Goal: Information Seeking & Learning: Check status

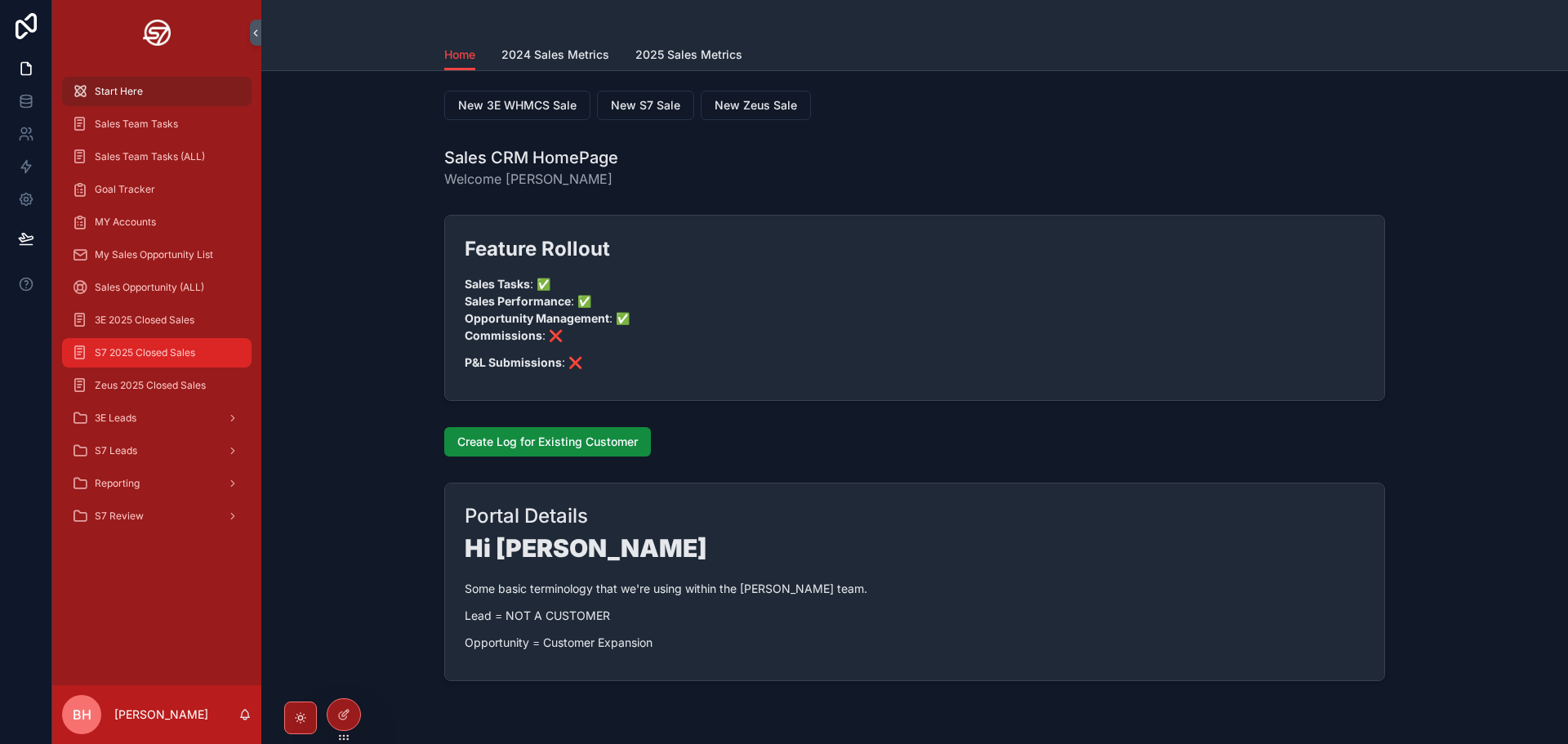
click at [92, 349] on div "S7 2025 Closed Sales" at bounding box center [157, 353] width 170 height 26
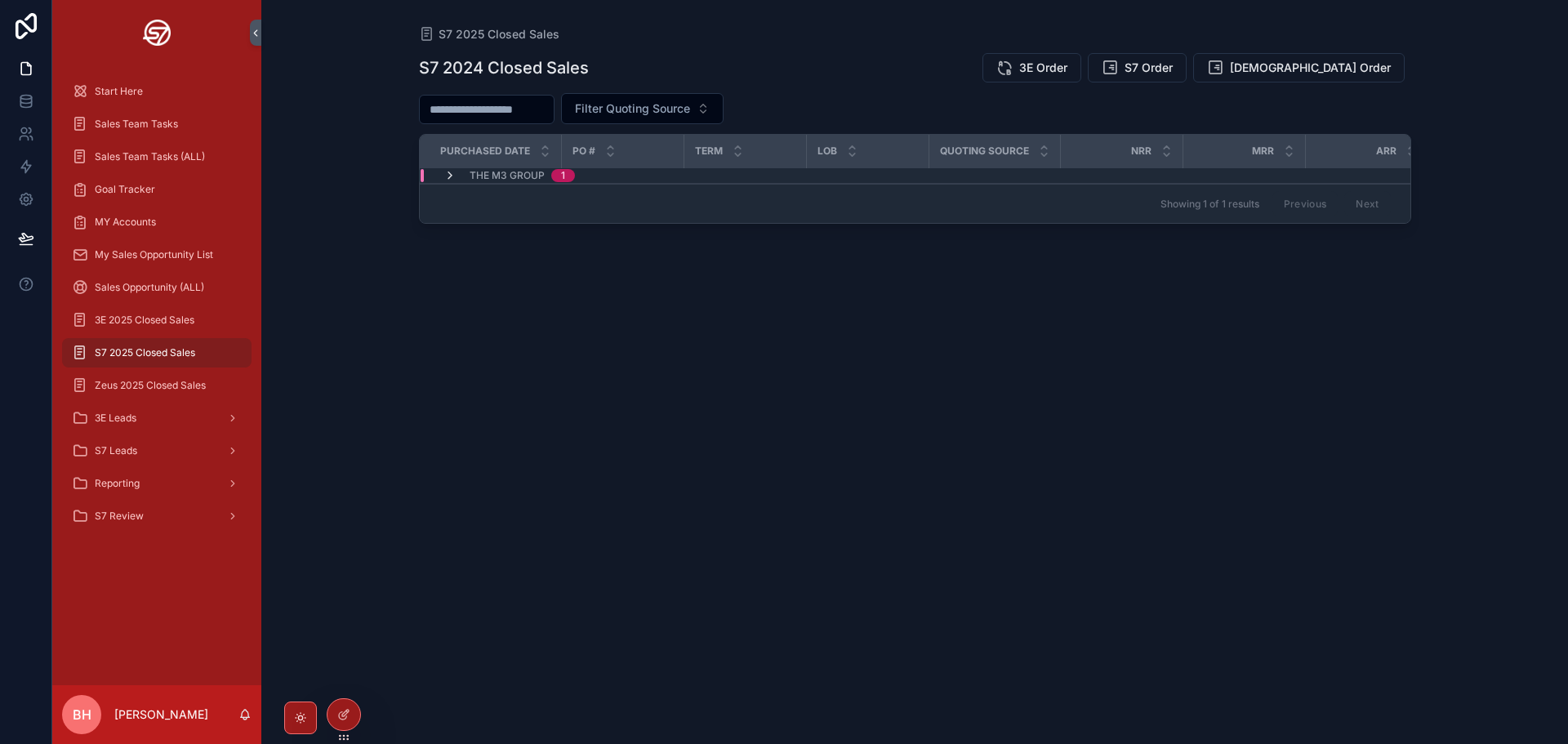
click at [448, 174] on icon "scrollable content" at bounding box center [450, 175] width 13 height 13
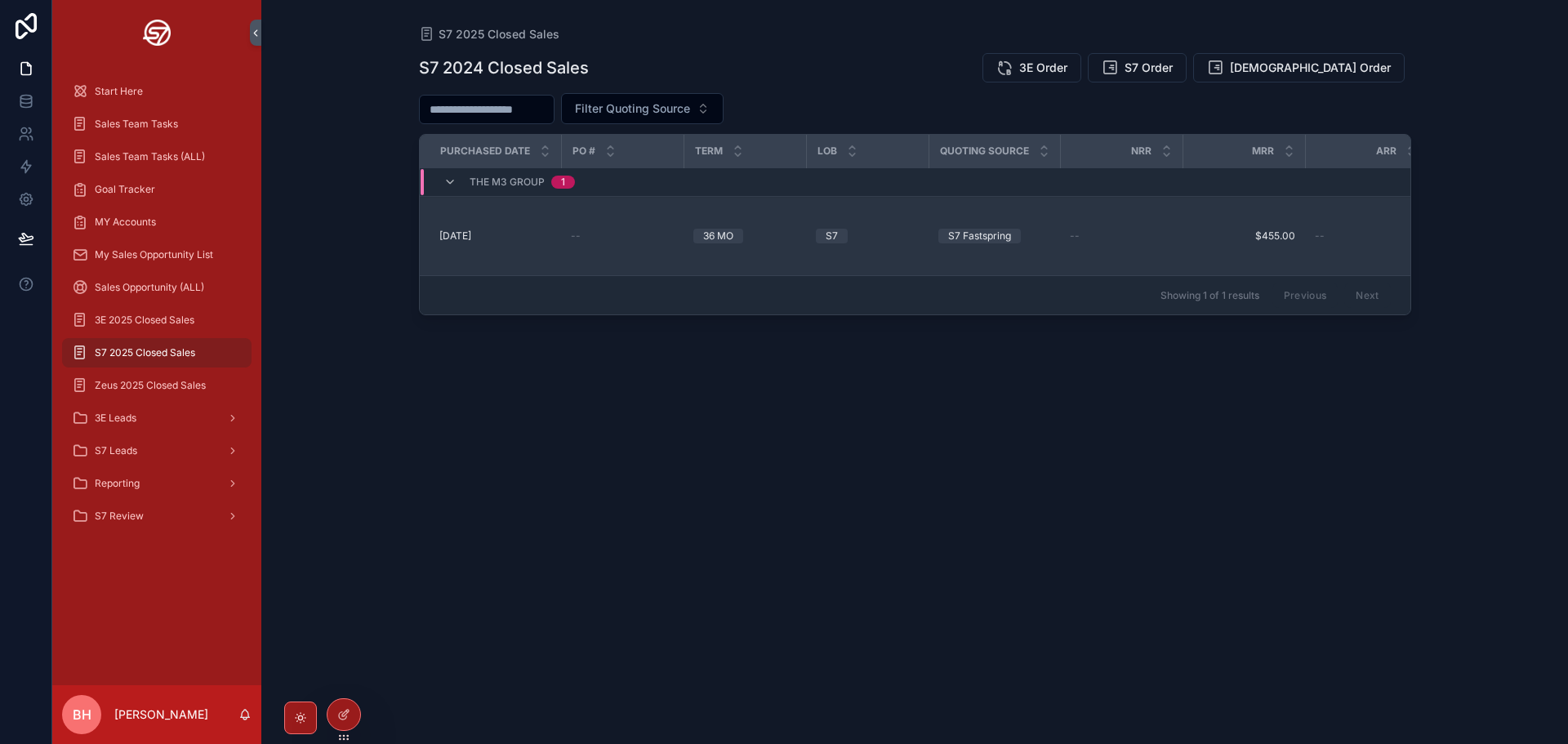
click at [1180, 227] on td "--" at bounding box center [1121, 237] width 123 height 79
click at [1325, 228] on td "--" at bounding box center [1366, 237] width 123 height 79
click at [456, 231] on span "[DATE]" at bounding box center [455, 236] width 32 height 13
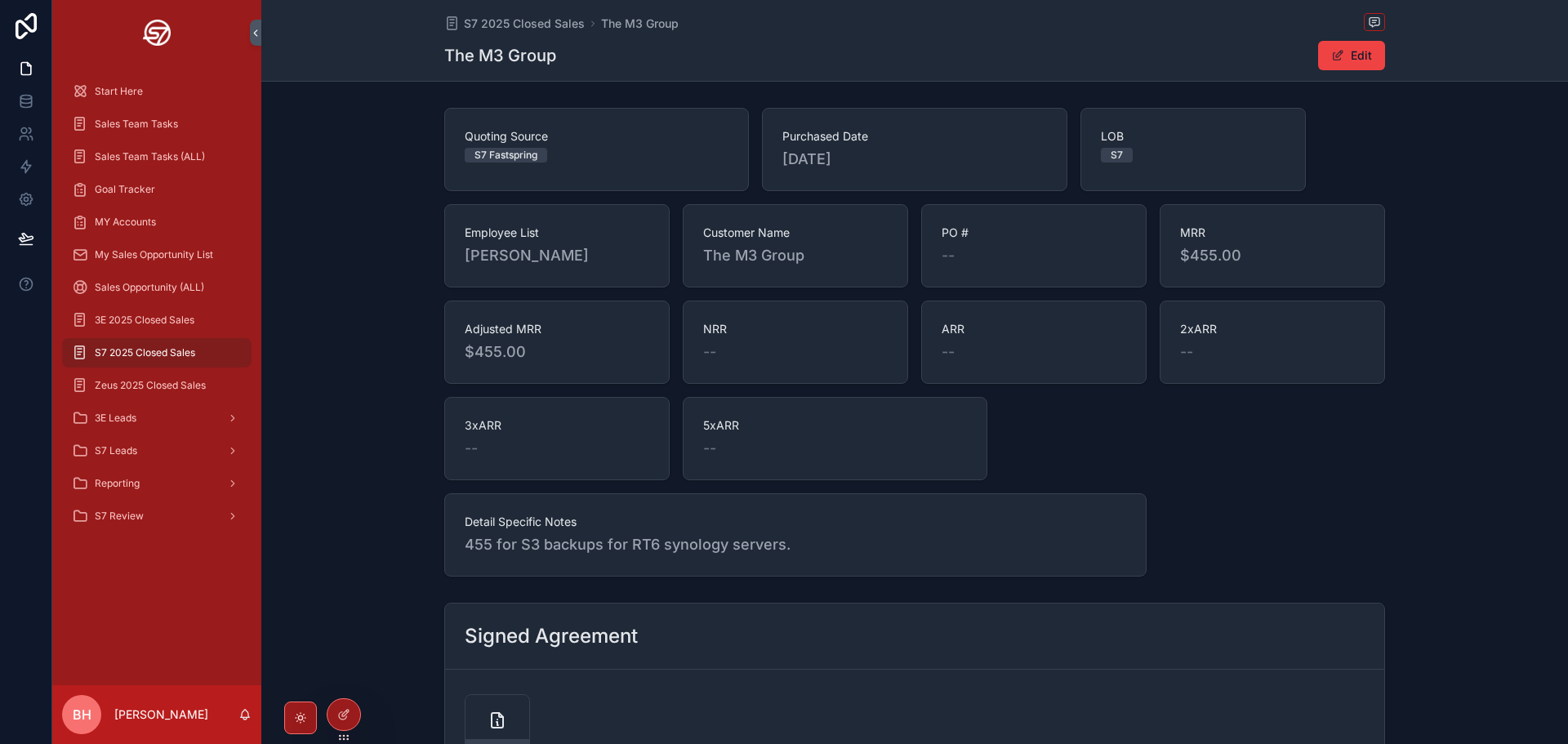
drag, startPoint x: 375, startPoint y: 499, endPoint x: 384, endPoint y: 327, distance: 172.2
click at [363, 339] on div "Quoting Source S7 Fastspring Purchased Date [DATE] LOB S7 Employee List [PERSON…" at bounding box center [915, 341] width 1307 height 482
click at [125, 288] on span "Sales Opportunity (ALL)" at bounding box center [149, 288] width 109 height 13
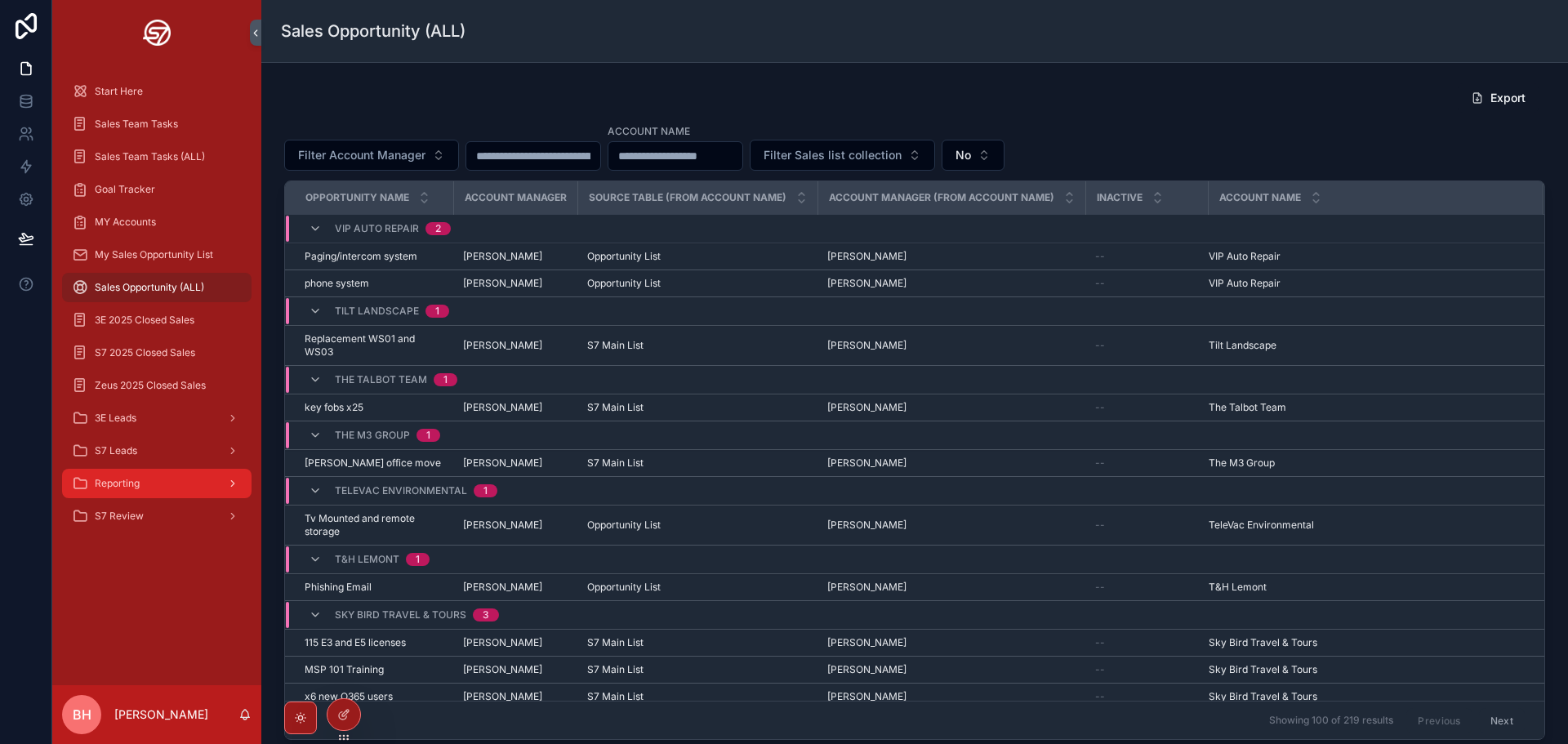
click at [131, 479] on span "Reporting" at bounding box center [117, 484] width 45 height 13
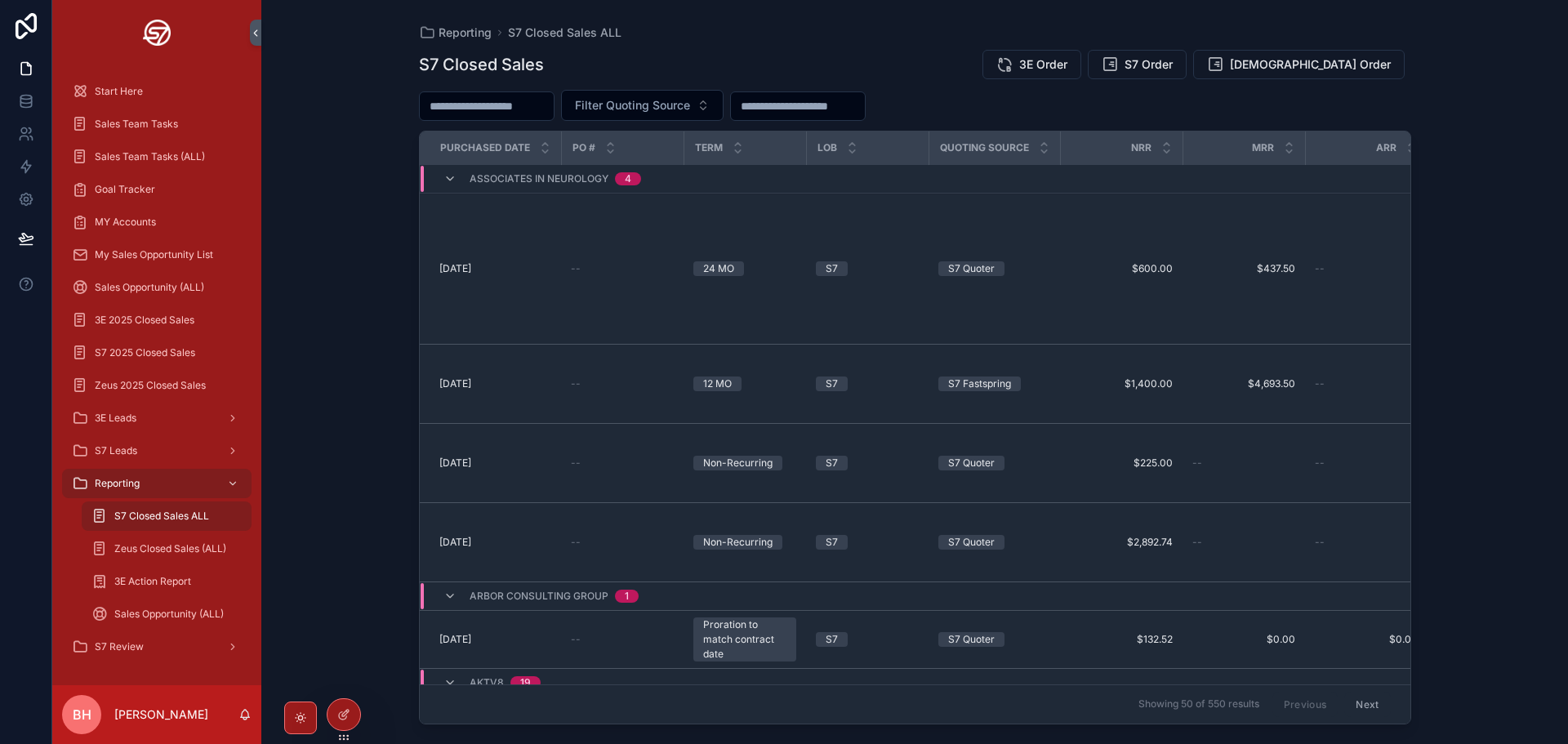
click at [838, 103] on input "scrollable content" at bounding box center [798, 106] width 134 height 23
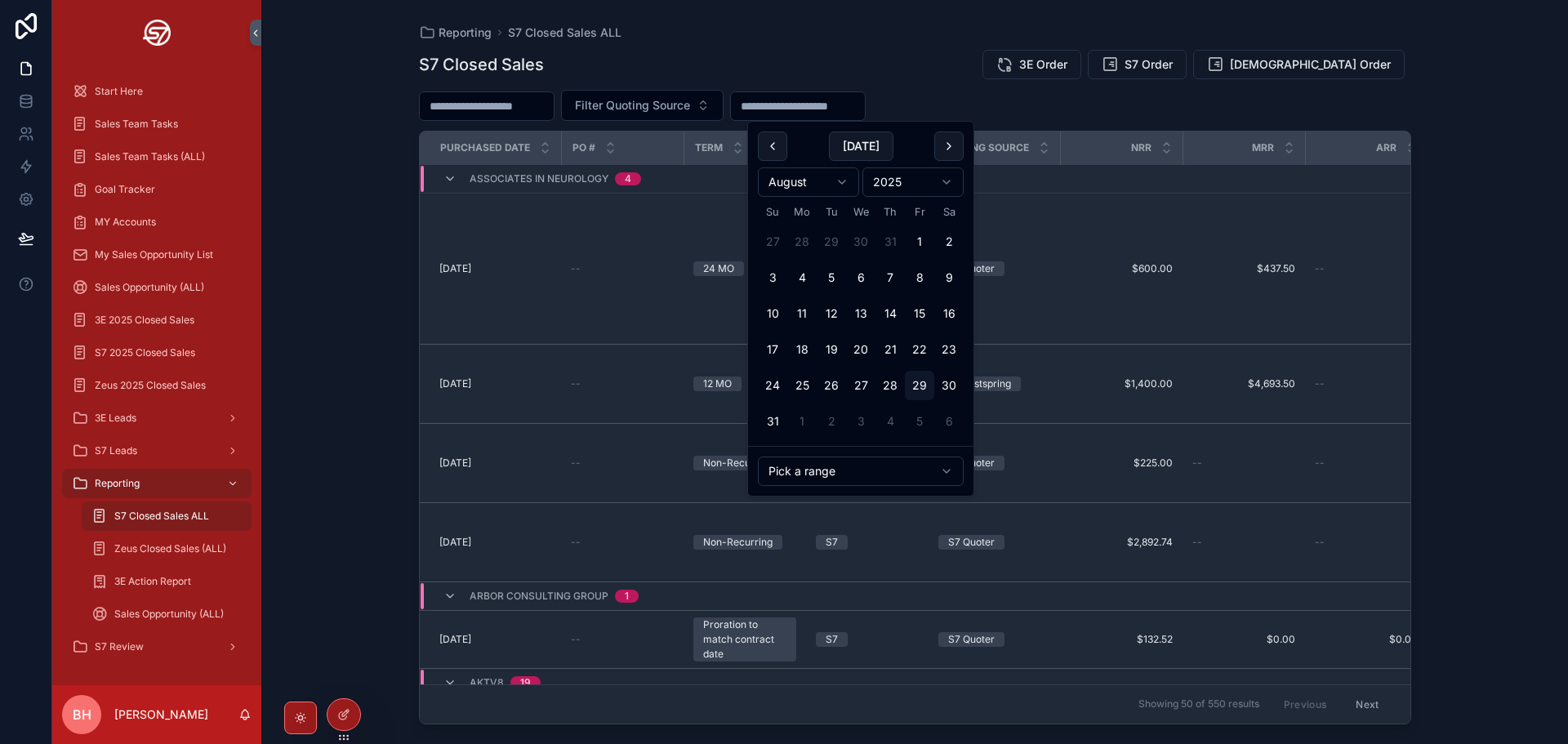
click at [893, 478] on html "Start Here Sales Team Tasks Sales Team Tasks (ALL) Goal Tracker MY Accounts My …" at bounding box center [784, 372] width 1568 height 744
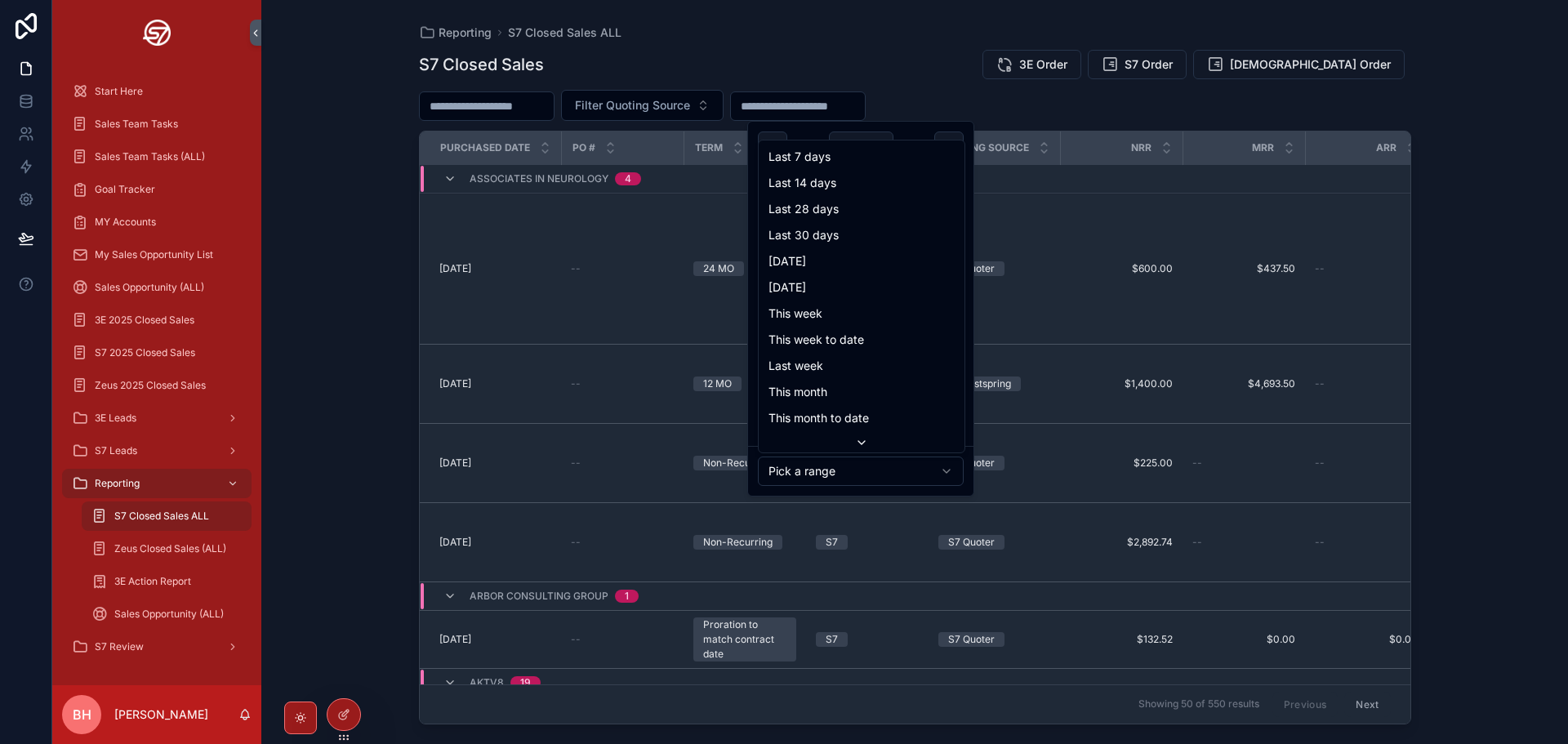
drag, startPoint x: 863, startPoint y: 210, endPoint x: 867, endPoint y: 186, distance: 24.3
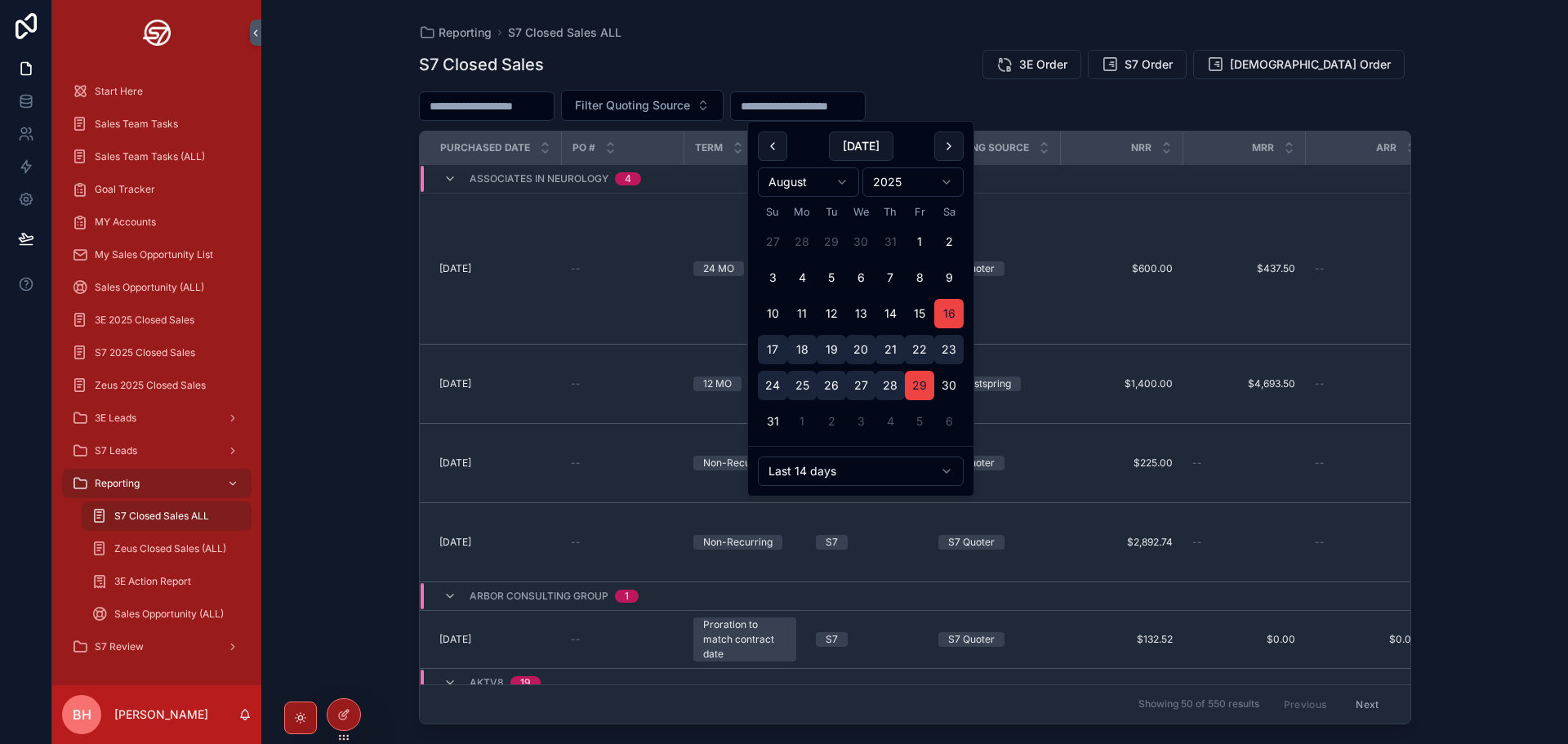
type input "**********"
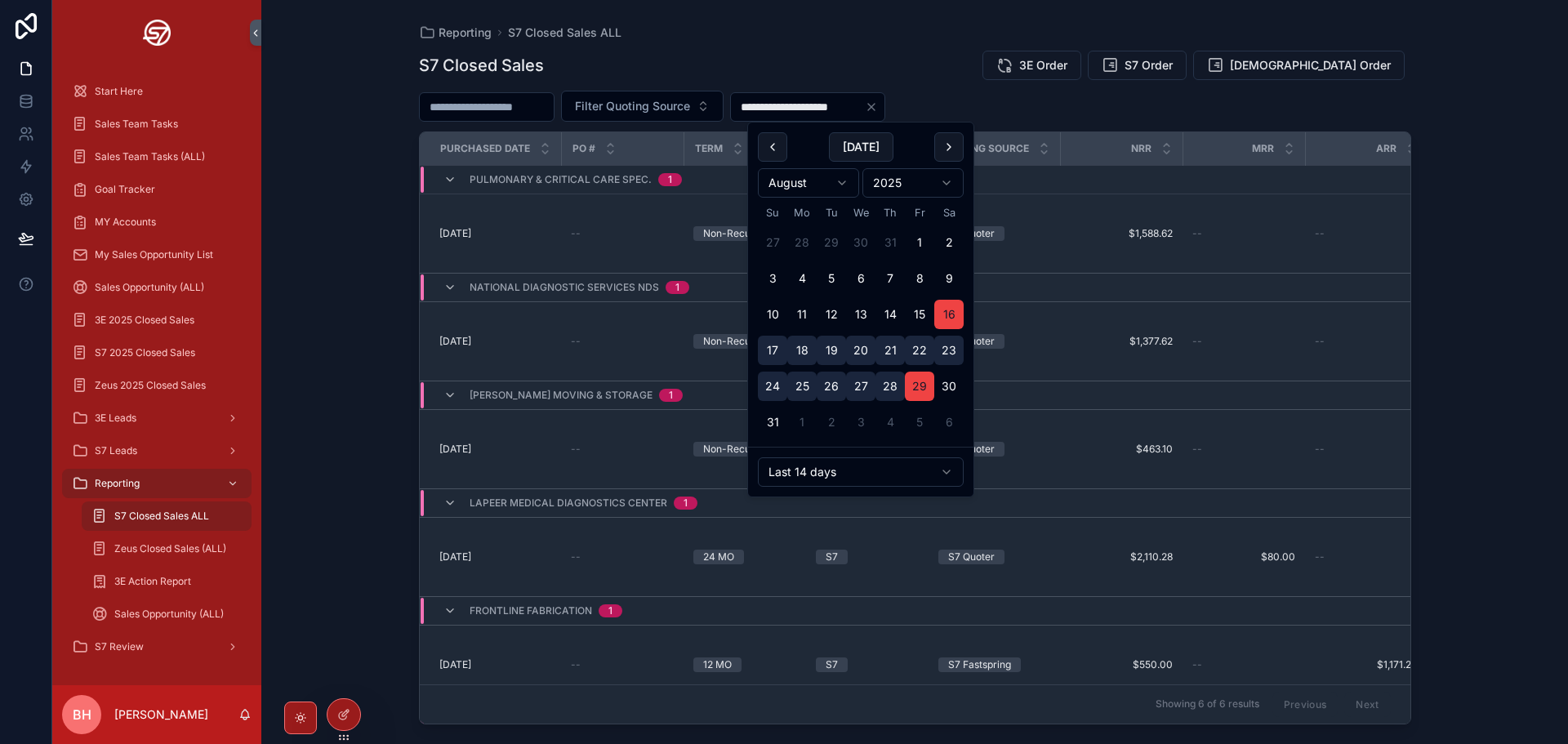
click at [323, 192] on div "**********" at bounding box center [915, 372] width 1307 height 744
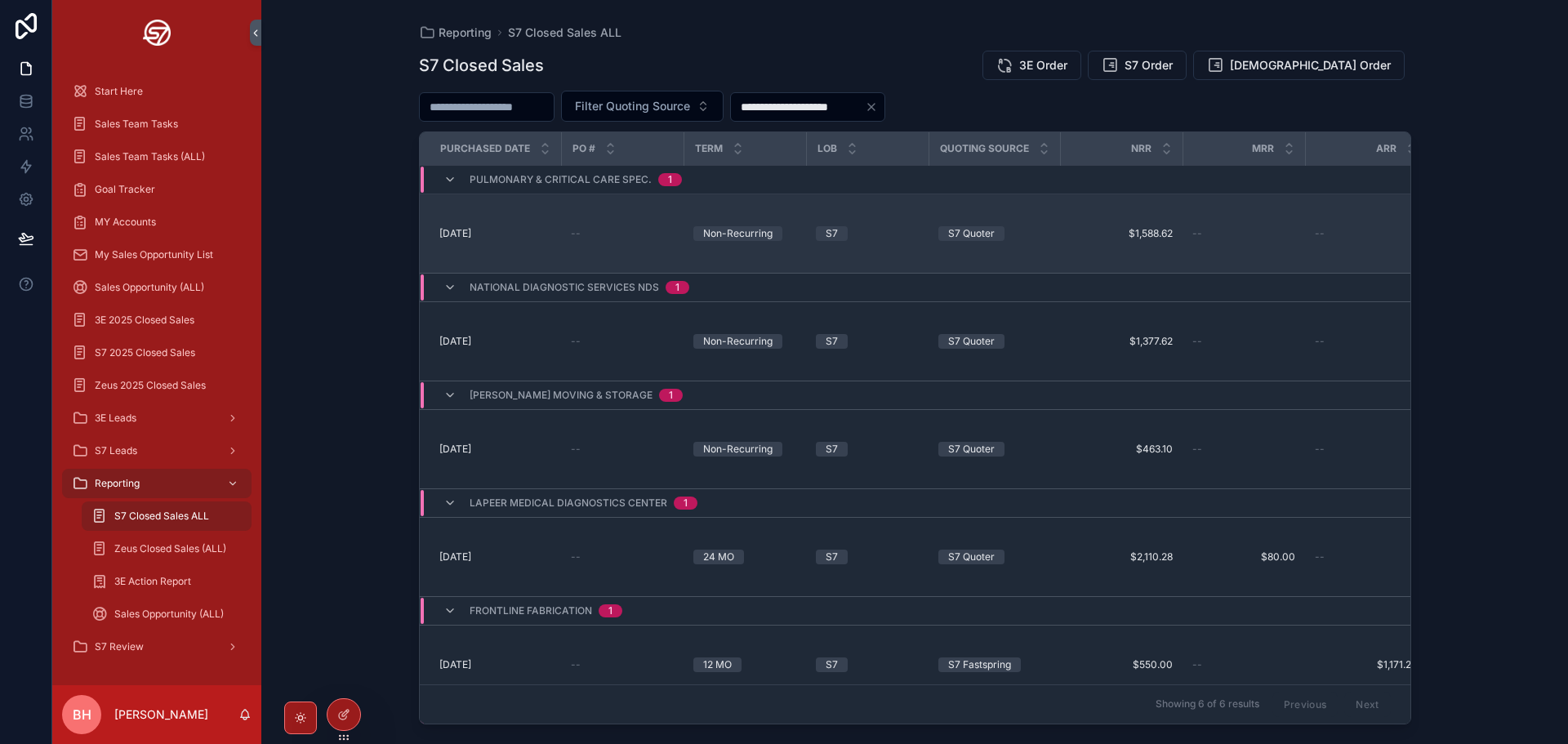
click at [456, 227] on span "[DATE]" at bounding box center [455, 234] width 32 height 13
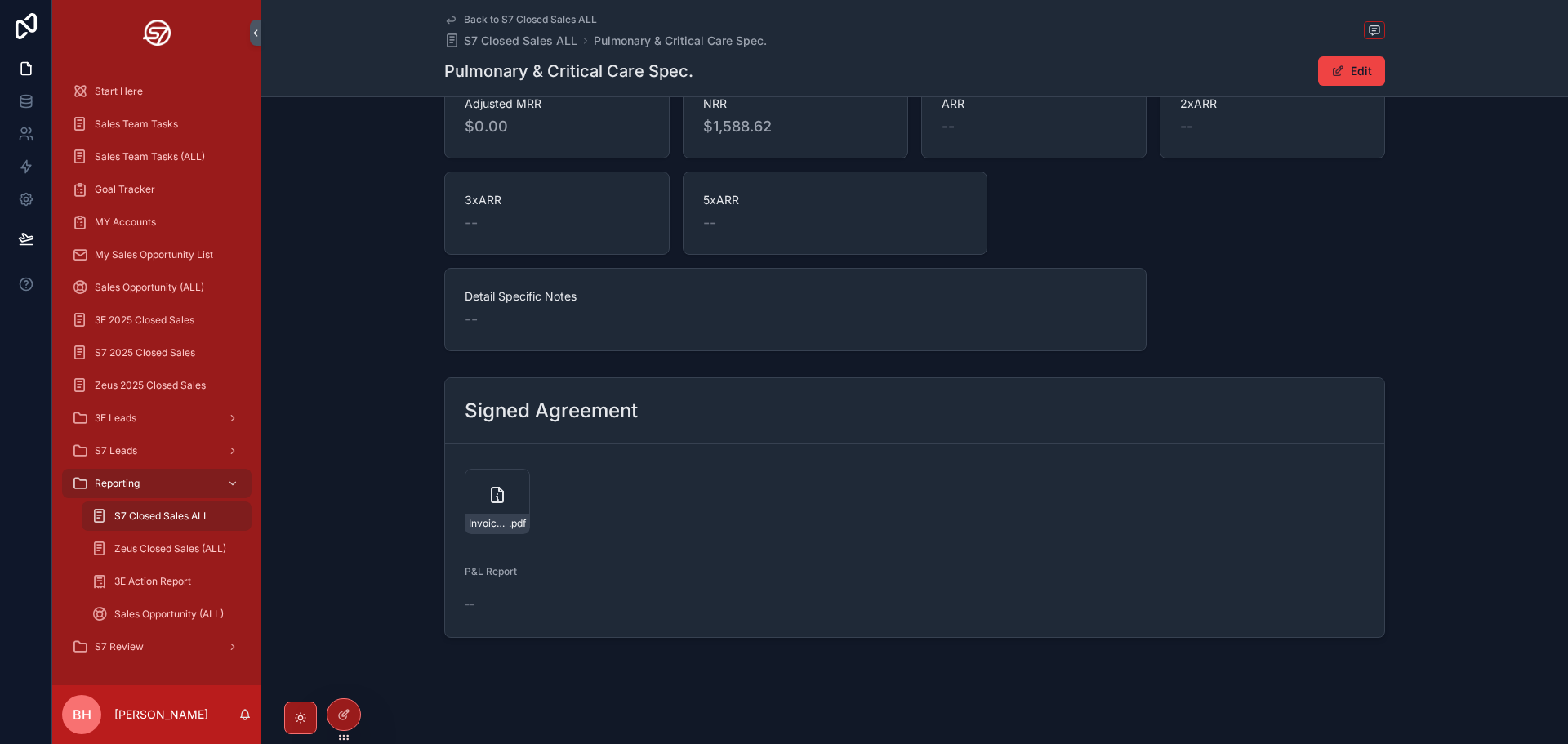
scroll to position [269, 0]
click at [475, 489] on div "Invoice-17345-v2-Pulmonary-&-Critical-Care-Spec .pdf" at bounding box center [497, 496] width 65 height 65
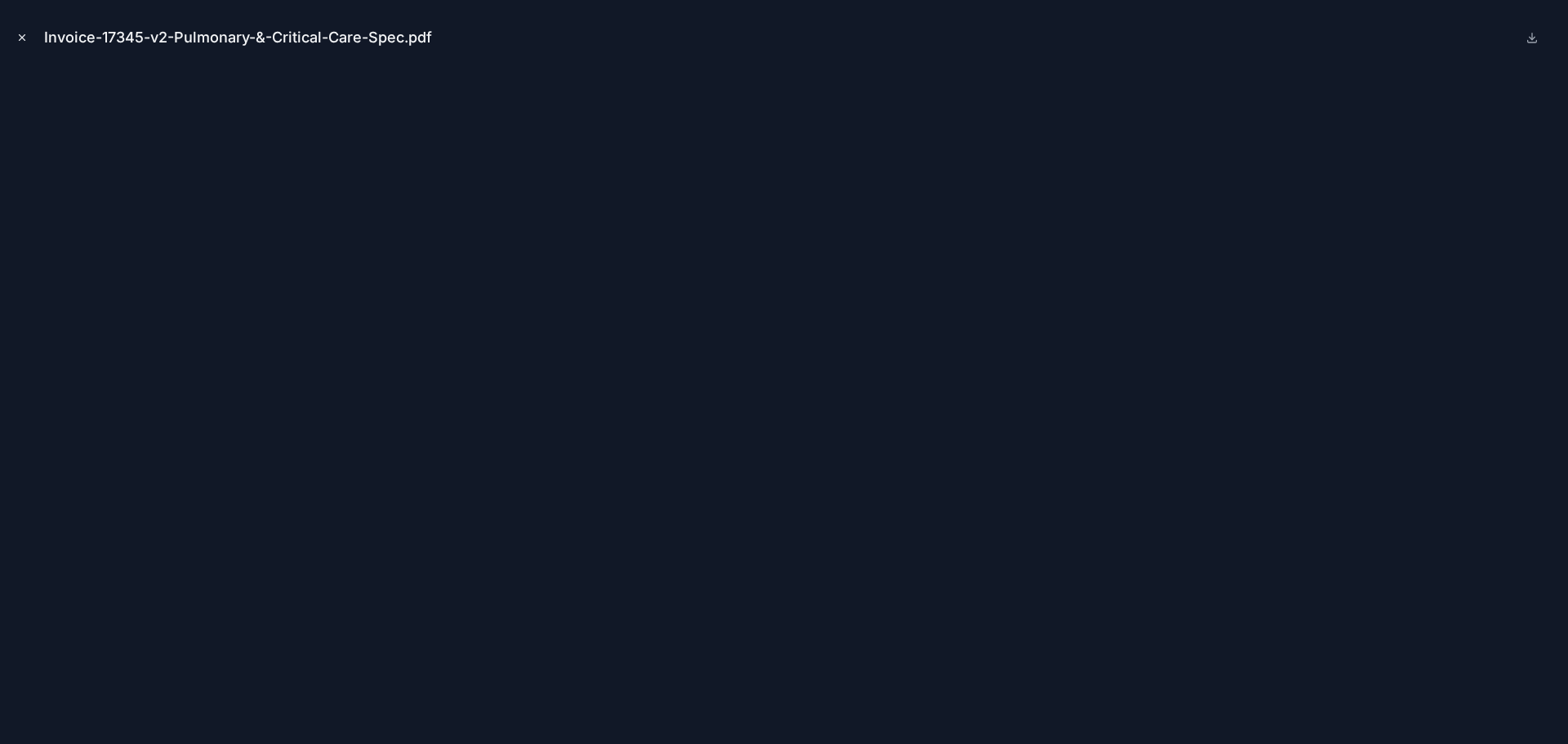
click at [18, 37] on icon "Close modal" at bounding box center [22, 38] width 11 height 11
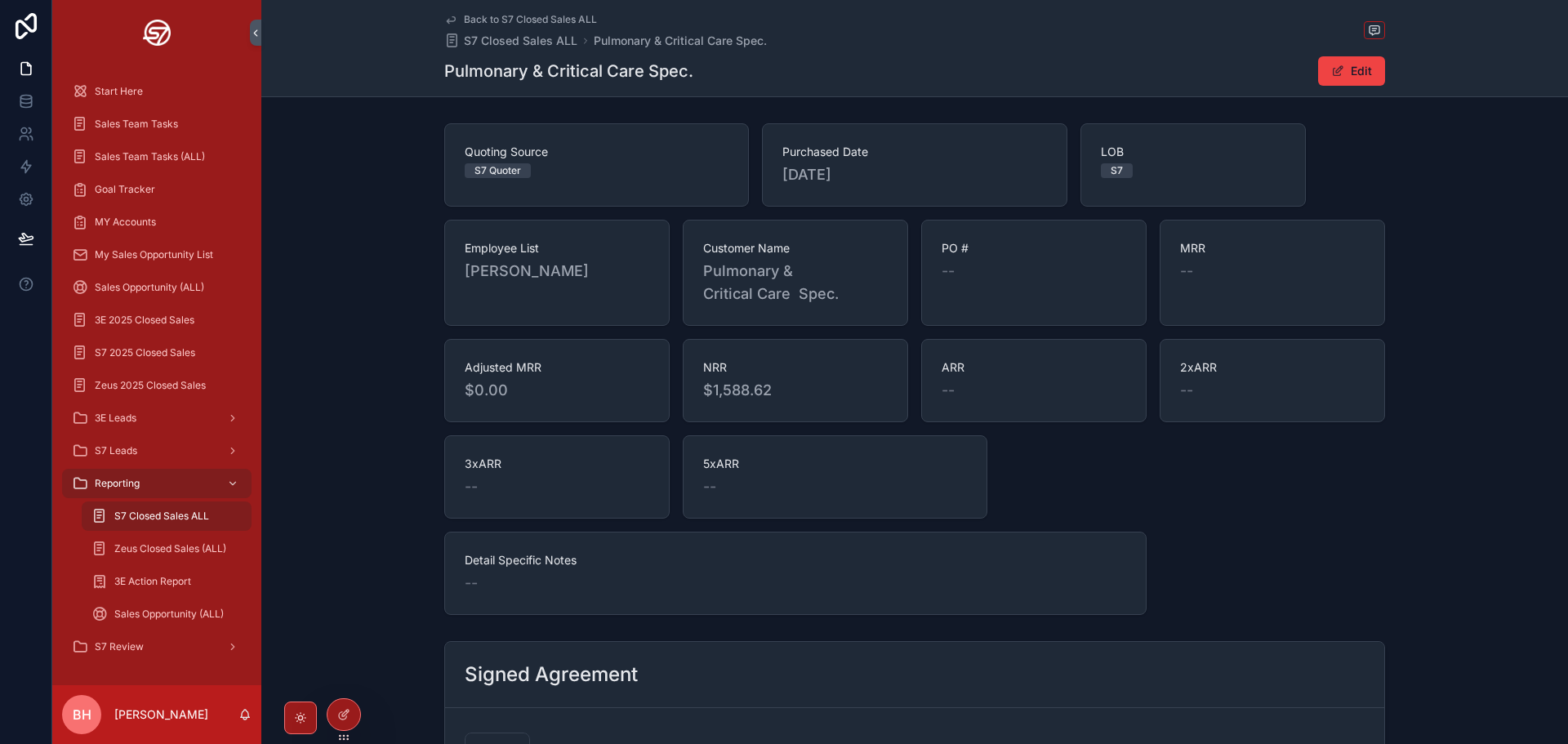
click at [368, 314] on div "Quoting Source S7 Quoter Purchased Date [DATE] LOB S7 Employee List [PERSON_NAM…" at bounding box center [915, 369] width 1307 height 504
click at [143, 490] on div "Reporting" at bounding box center [157, 484] width 170 height 26
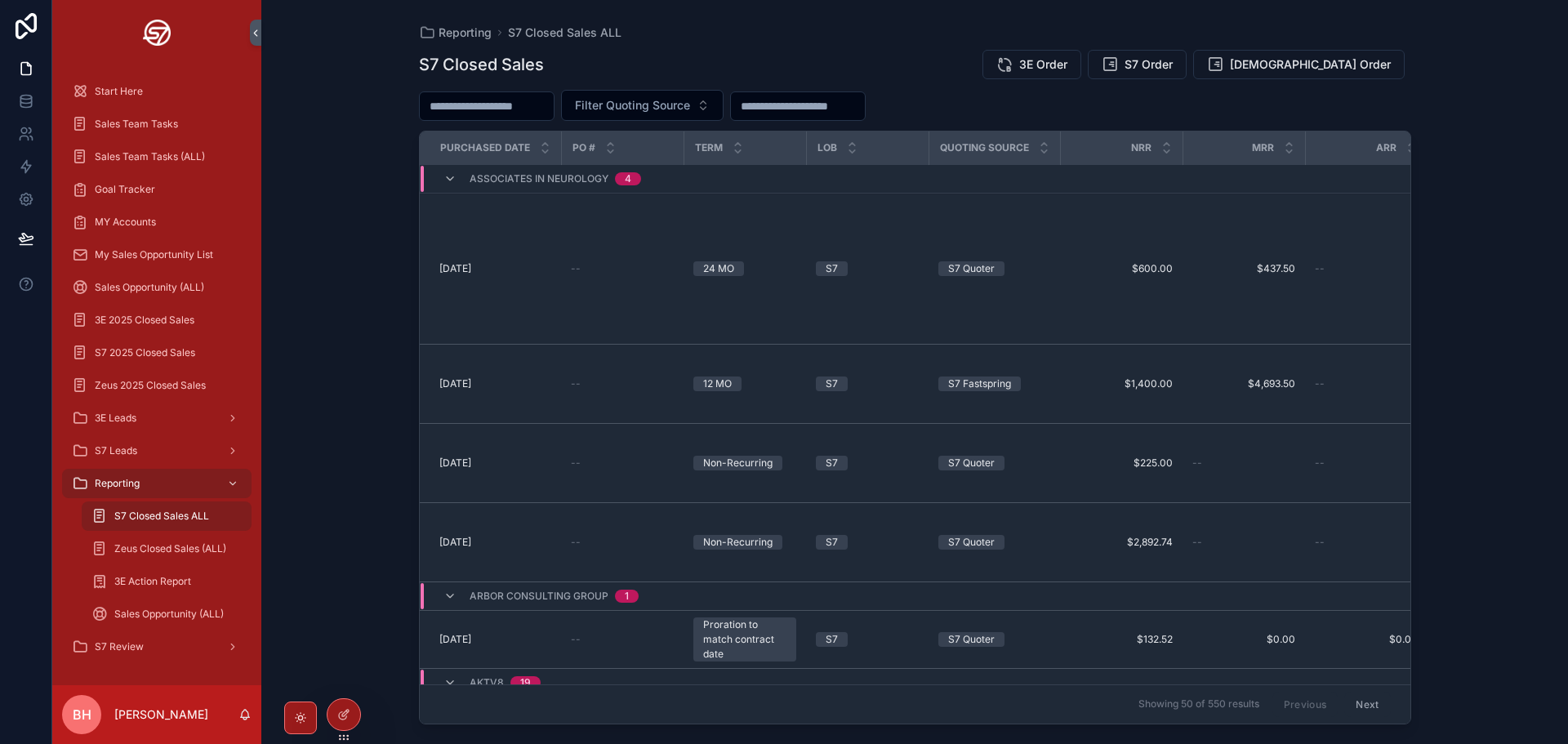
drag, startPoint x: 331, startPoint y: 284, endPoint x: 344, endPoint y: 265, distance: 23.0
click at [331, 283] on div "Reporting S7 Closed Sales ALL S7 Closed Sales 3E Order S7 Order Zeus Order Filt…" at bounding box center [915, 372] width 1307 height 744
click at [448, 176] on icon "scrollable content" at bounding box center [450, 179] width 13 height 13
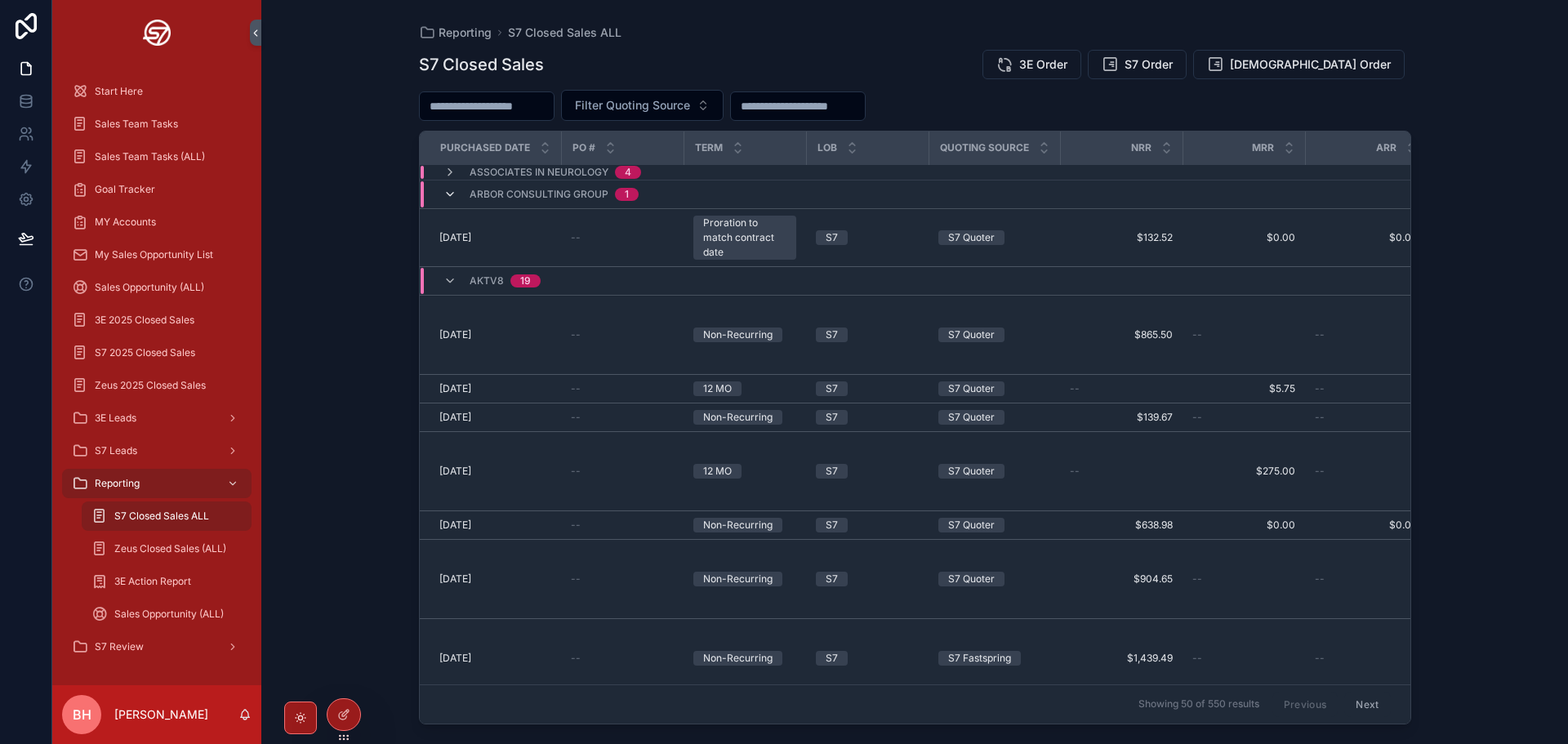
click at [454, 198] on icon "scrollable content" at bounding box center [450, 194] width 13 height 13
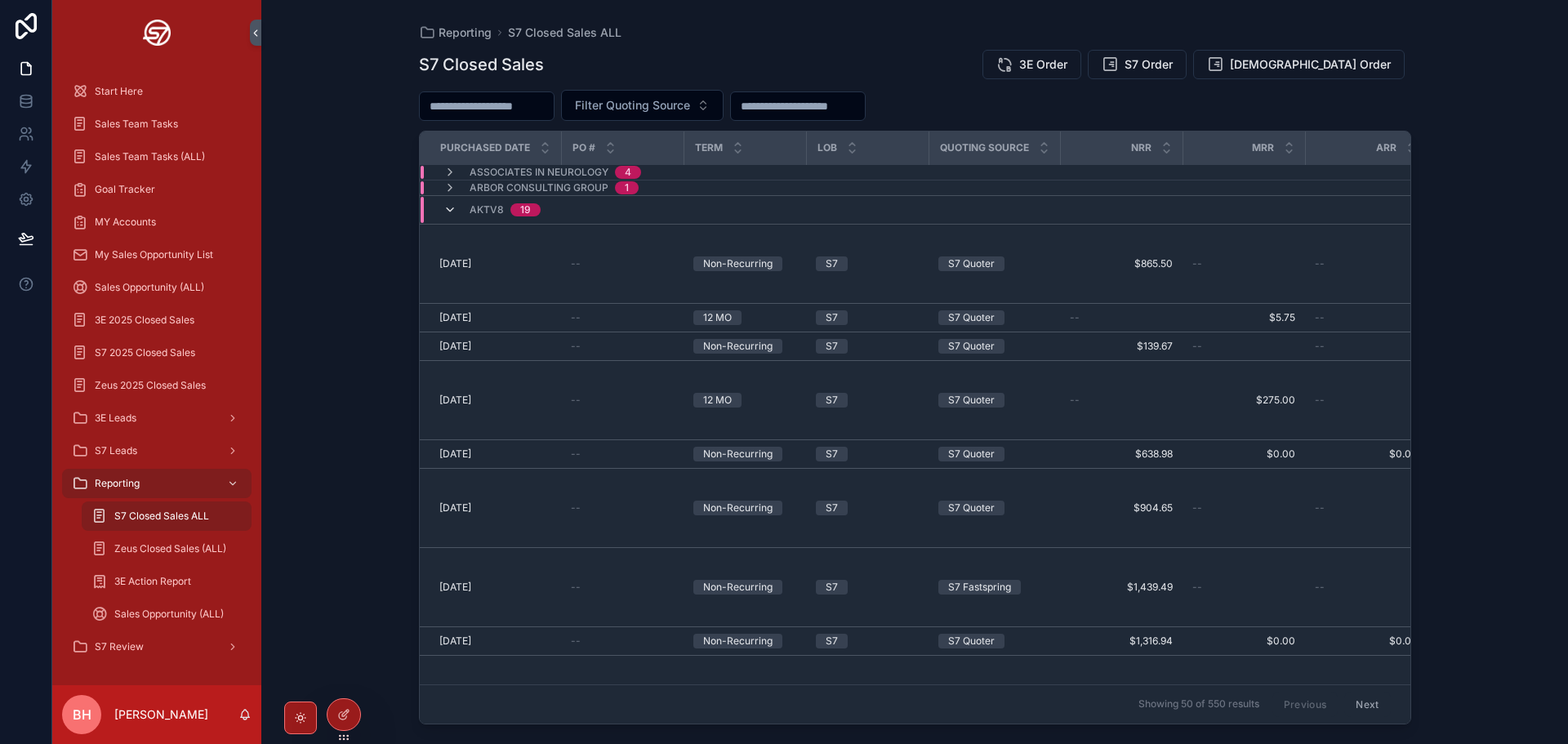
click at [449, 210] on icon "scrollable content" at bounding box center [450, 210] width 13 height 13
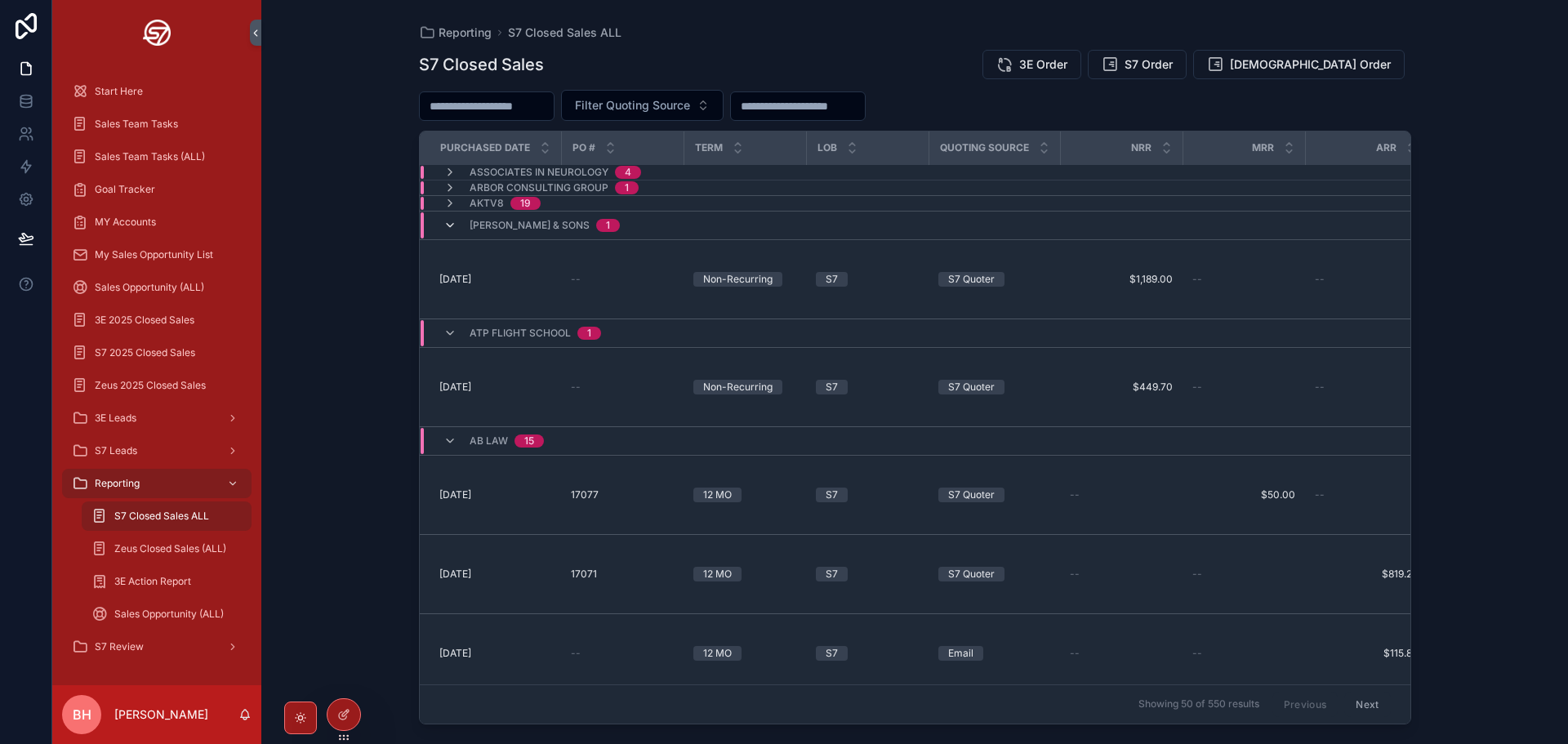
click at [448, 228] on icon "scrollable content" at bounding box center [450, 225] width 13 height 13
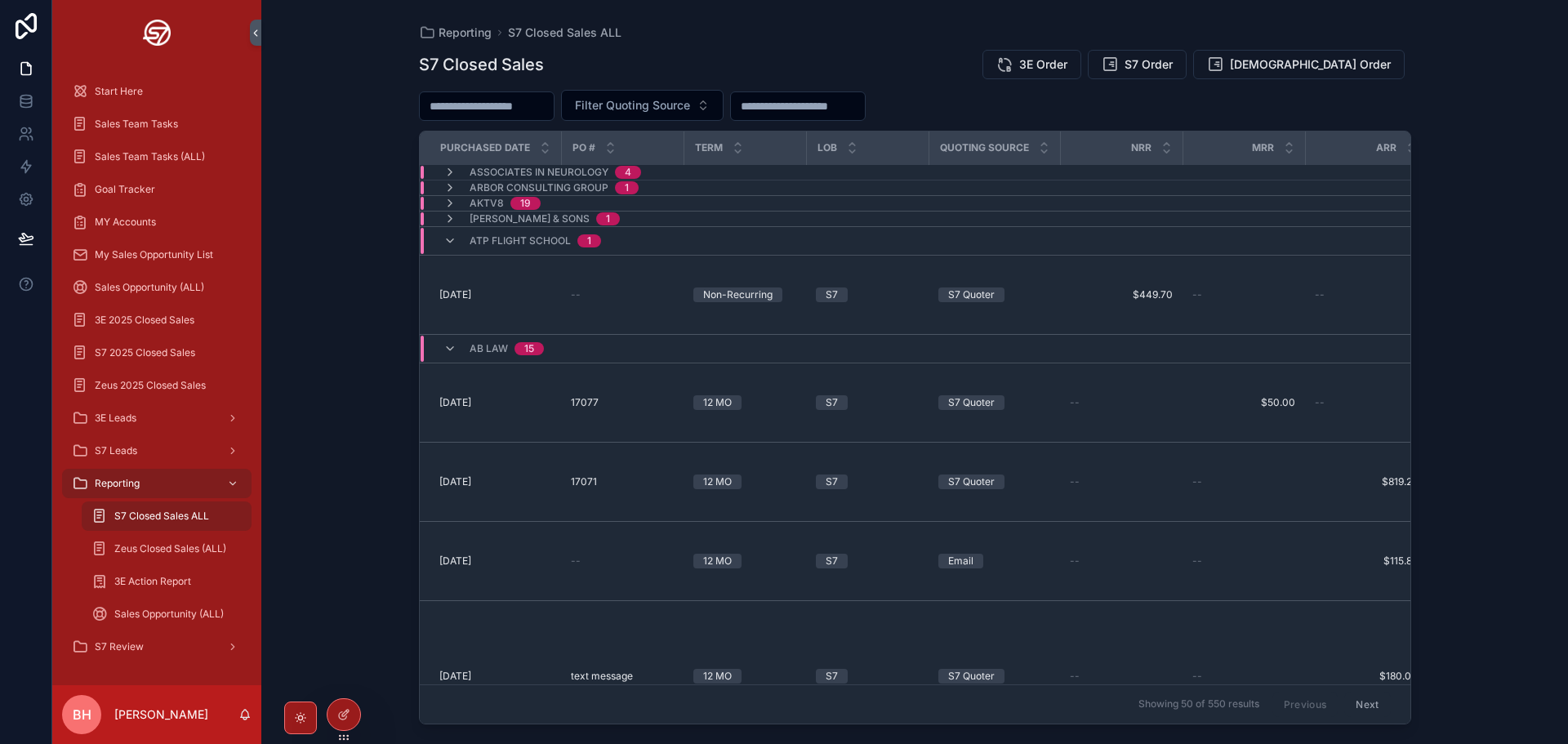
click at [452, 236] on icon "scrollable content" at bounding box center [450, 241] width 13 height 13
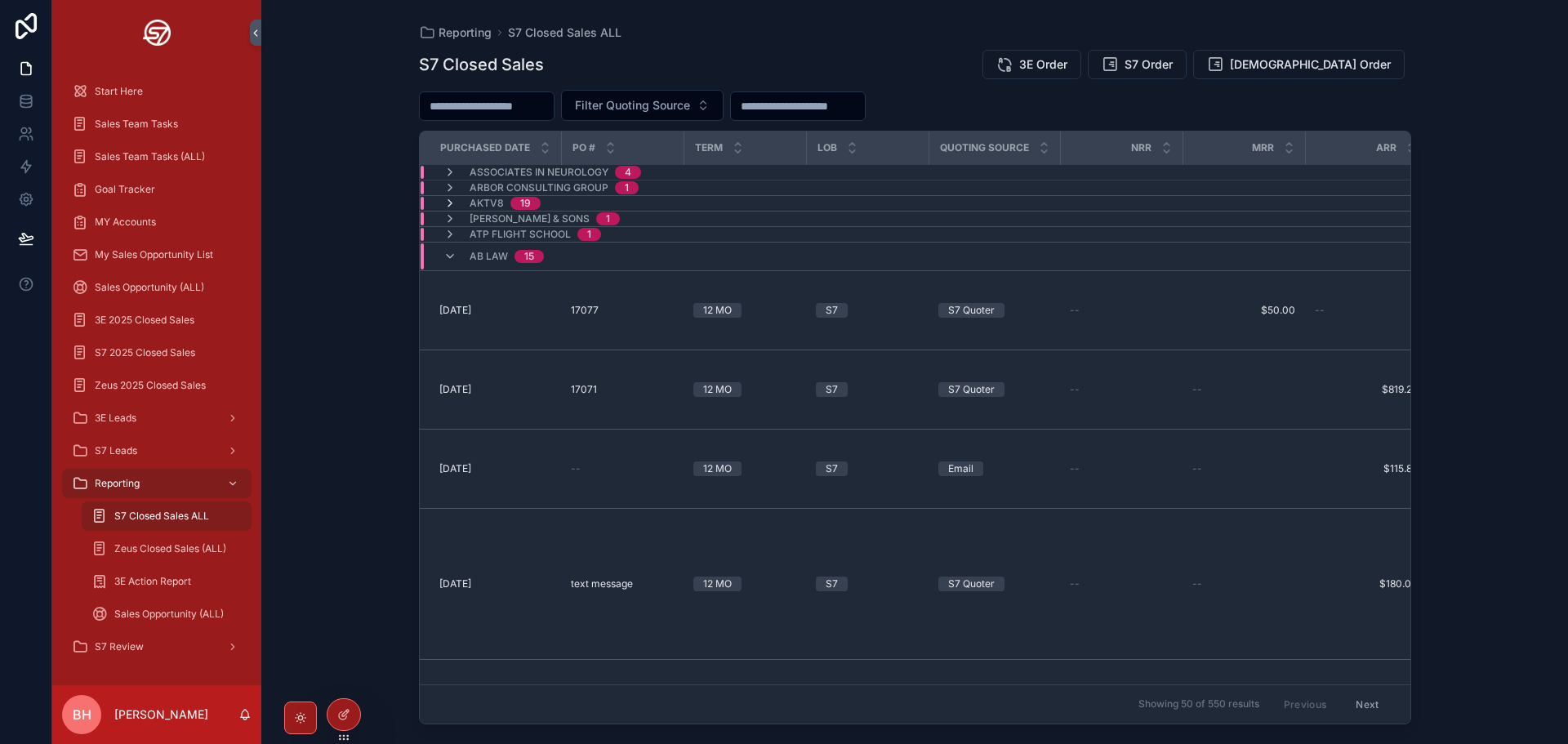
click at [452, 205] on icon "scrollable content" at bounding box center [450, 204] width 13 height 13
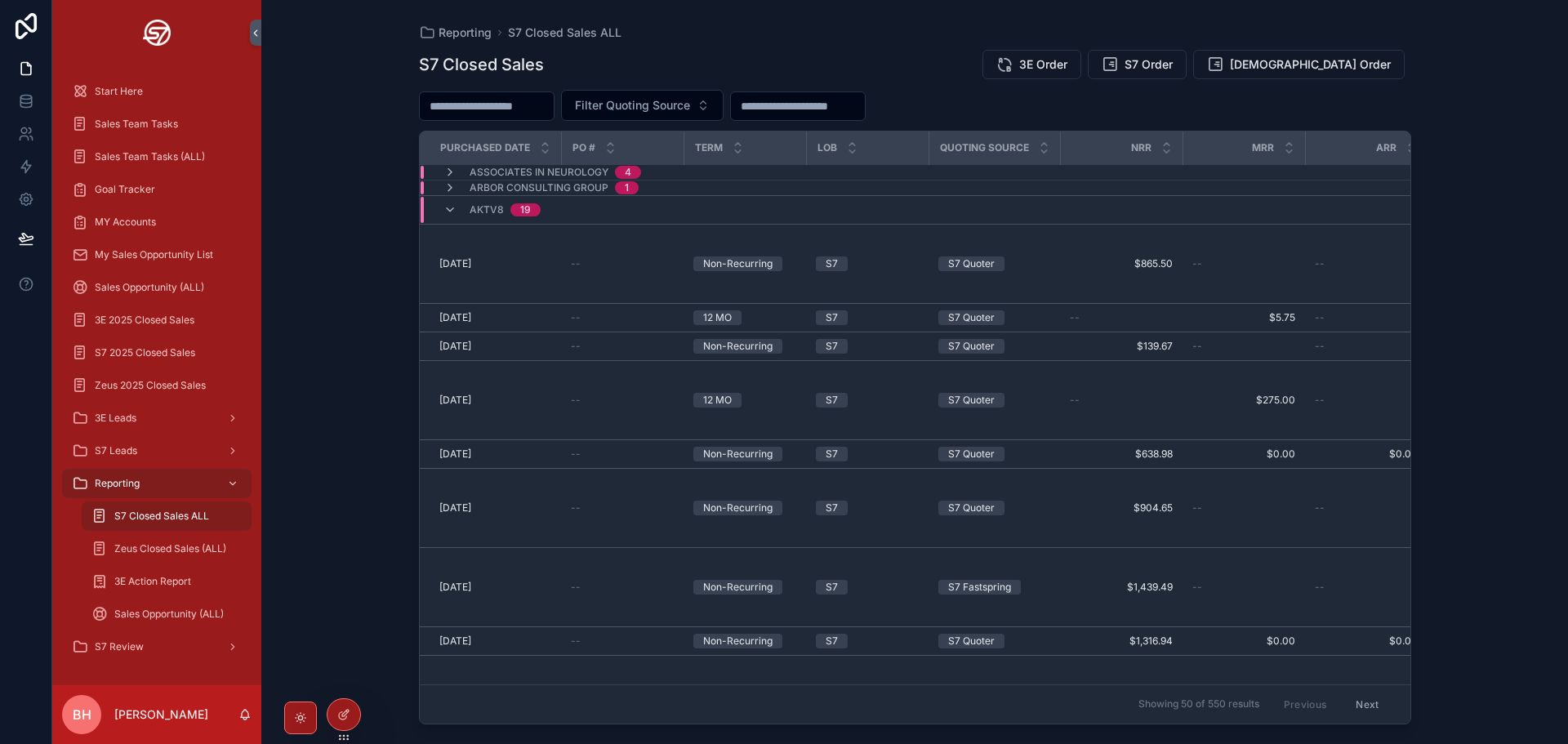
click at [865, 107] on input "scrollable content" at bounding box center [798, 106] width 134 height 23
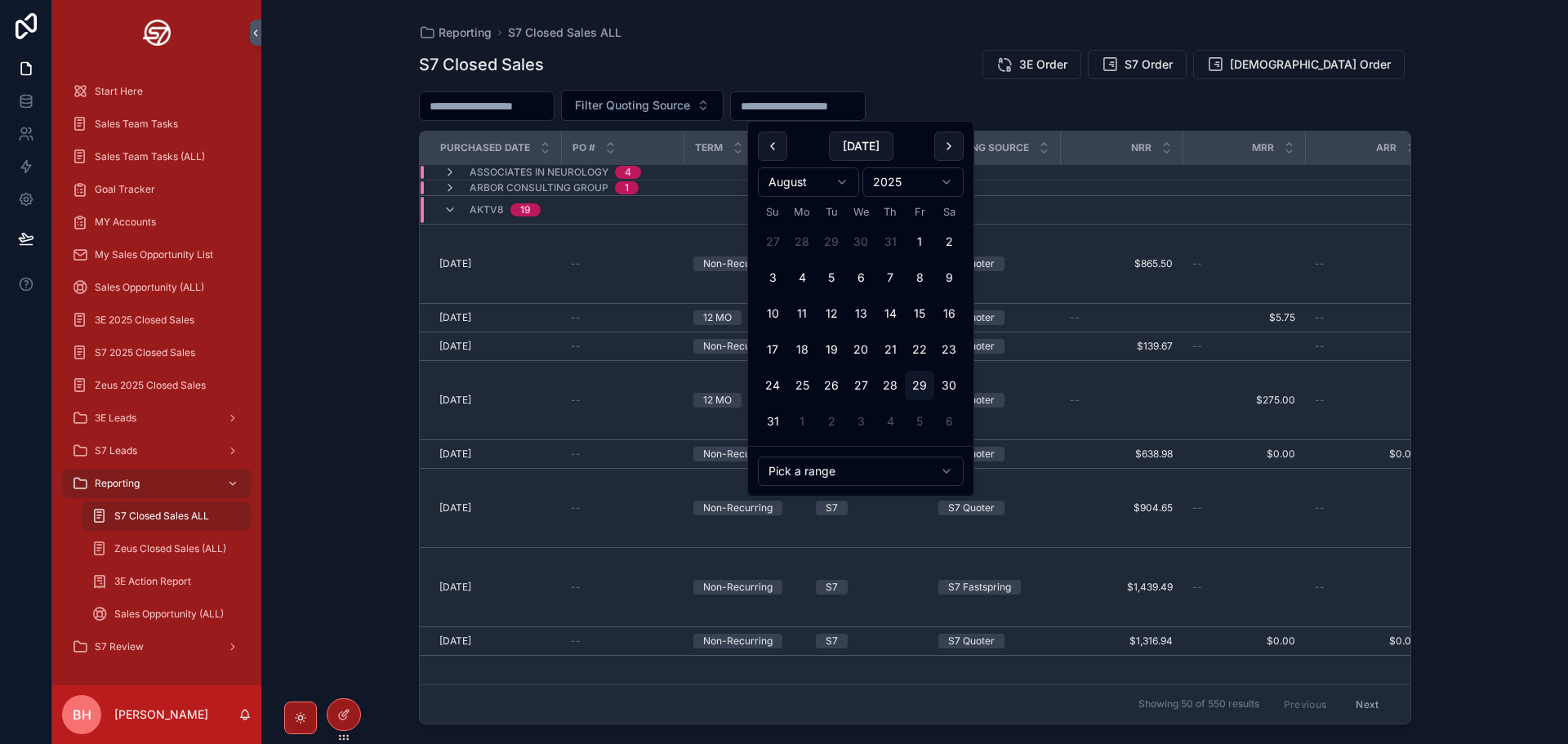
click at [874, 472] on html "Start Here Sales Team Tasks Sales Team Tasks (ALL) Goal Tracker MY Accounts My …" at bounding box center [784, 372] width 1568 height 744
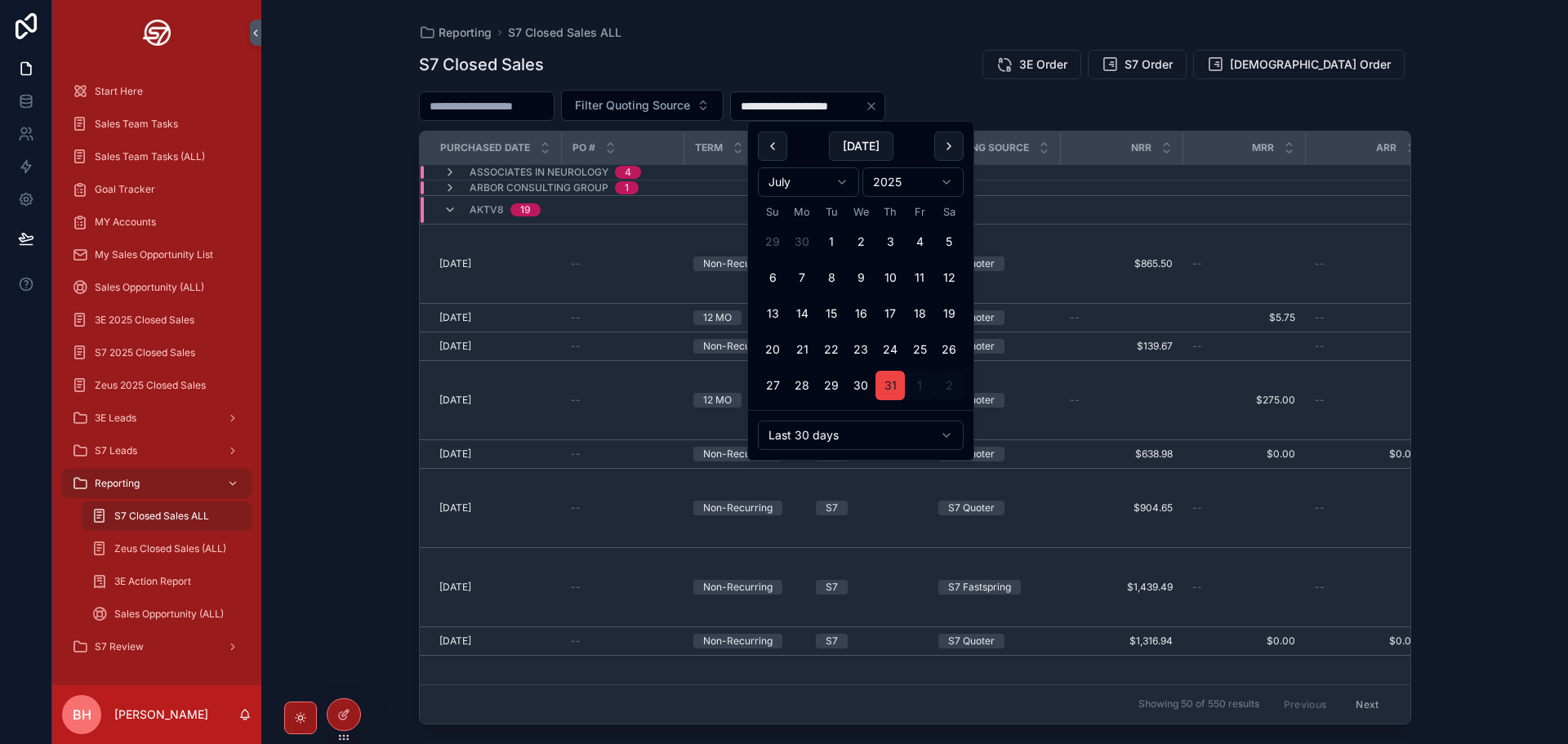
type input "**********"
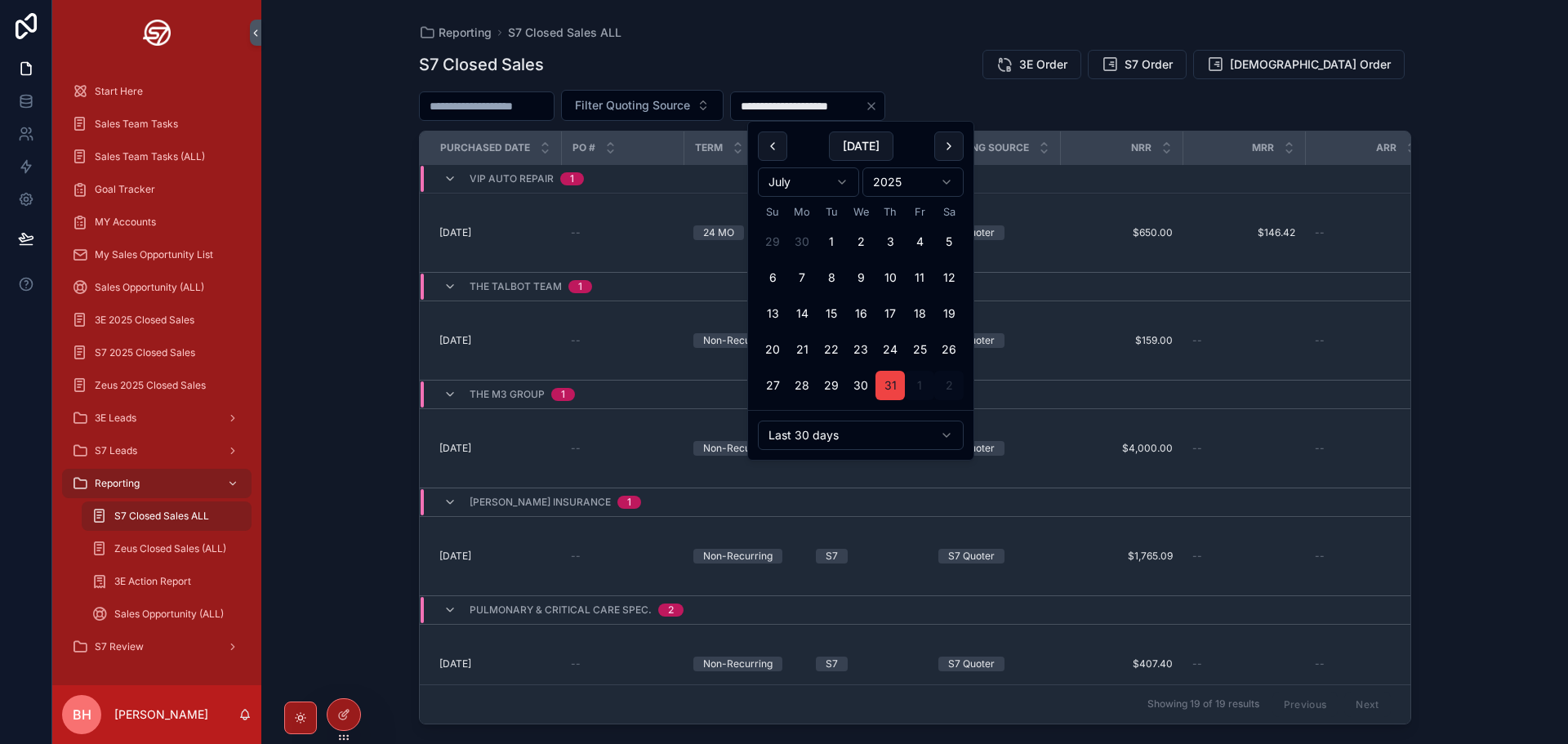
click at [356, 226] on div "**********" at bounding box center [915, 372] width 1307 height 744
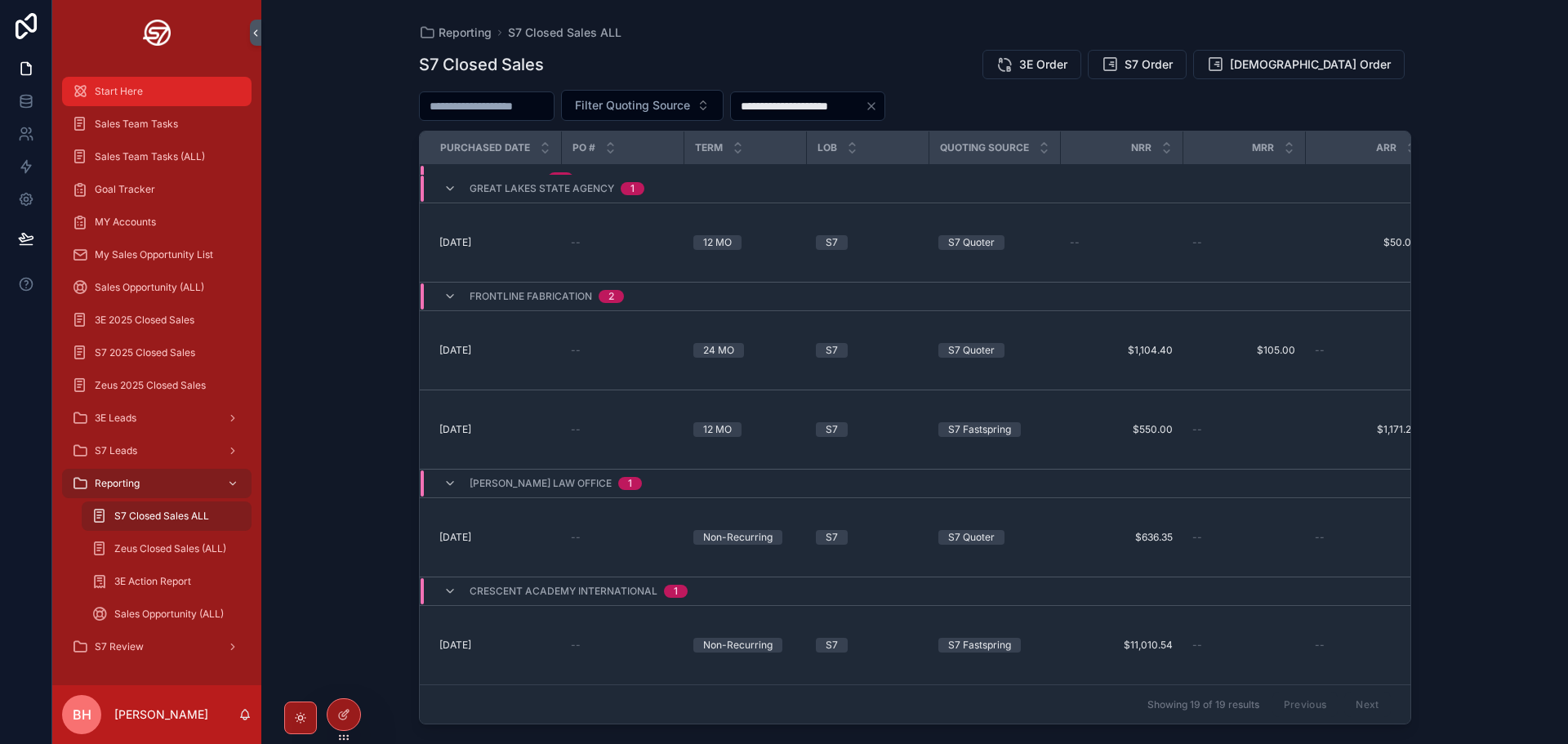
scroll to position [1453, 0]
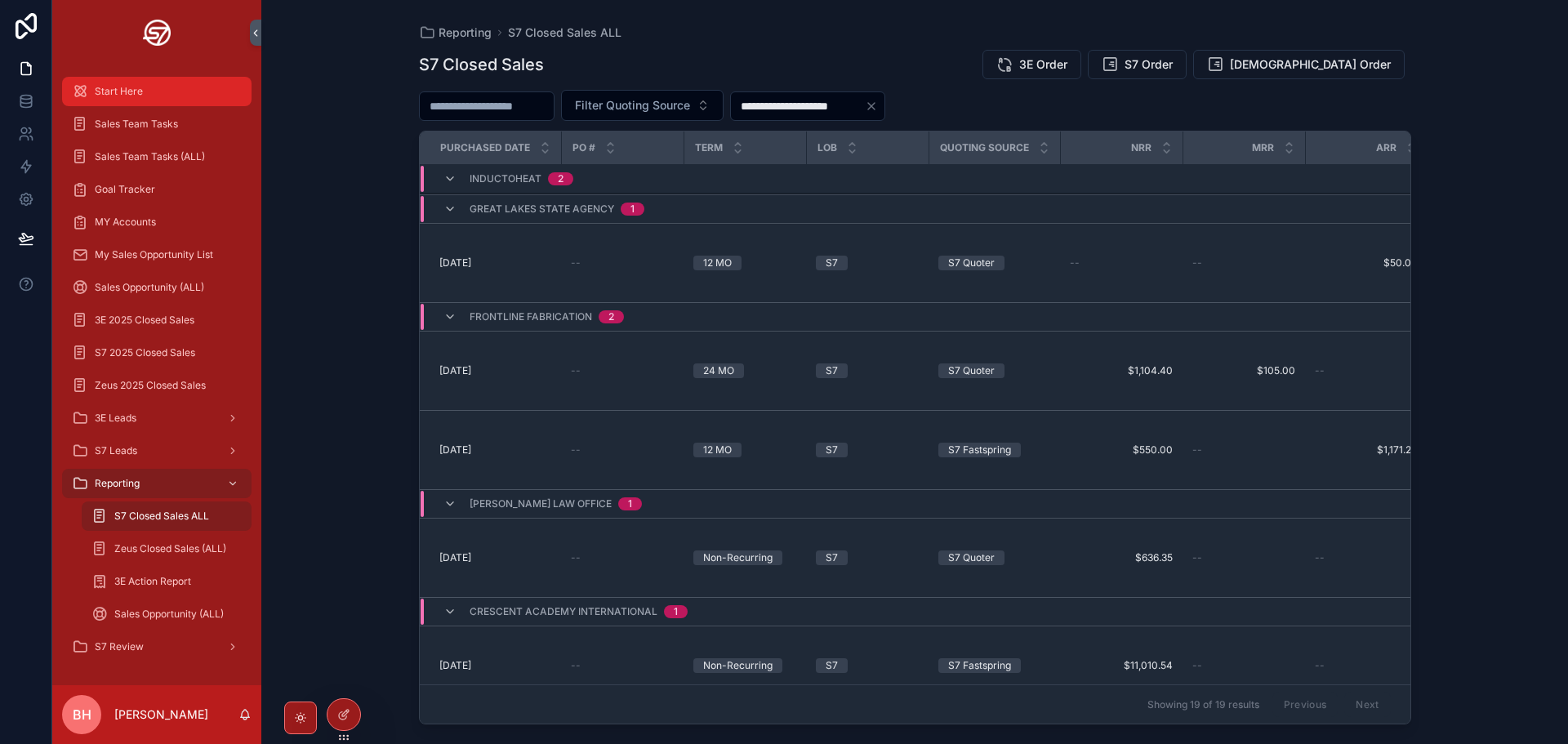
click at [124, 83] on div "Start Here" at bounding box center [157, 91] width 170 height 26
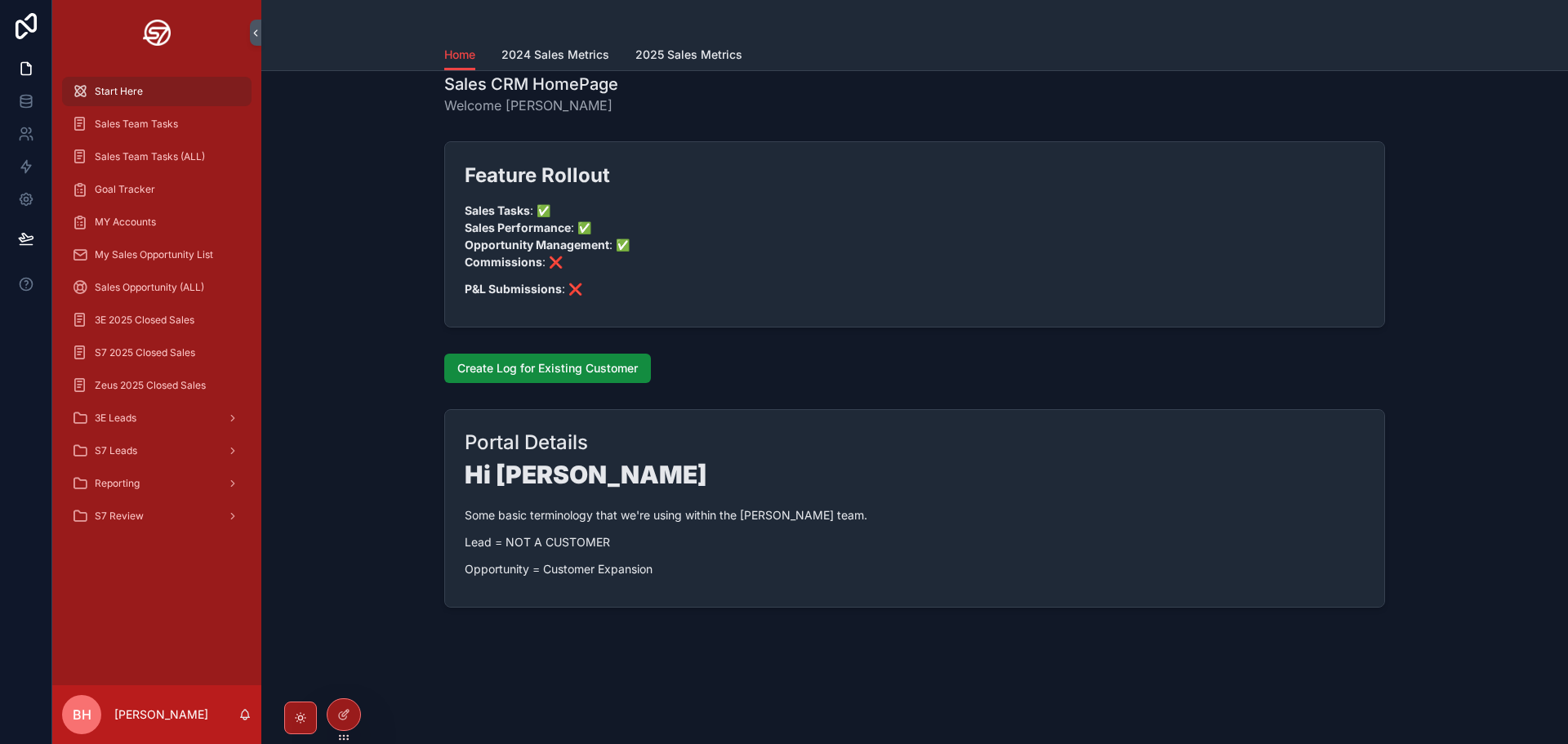
scroll to position [74, 0]
drag, startPoint x: 509, startPoint y: 267, endPoint x: 636, endPoint y: 291, distance: 129.2
click at [636, 291] on div "Feature Rollout Sales Tasks : ✅ Sales Performance : ✅ Opportunity Management : …" at bounding box center [915, 229] width 900 height 136
click at [636, 291] on p "P&L Submissions : ❌" at bounding box center [915, 288] width 900 height 17
click at [643, 289] on p "P&L Submissions : ❌" at bounding box center [915, 288] width 900 height 17
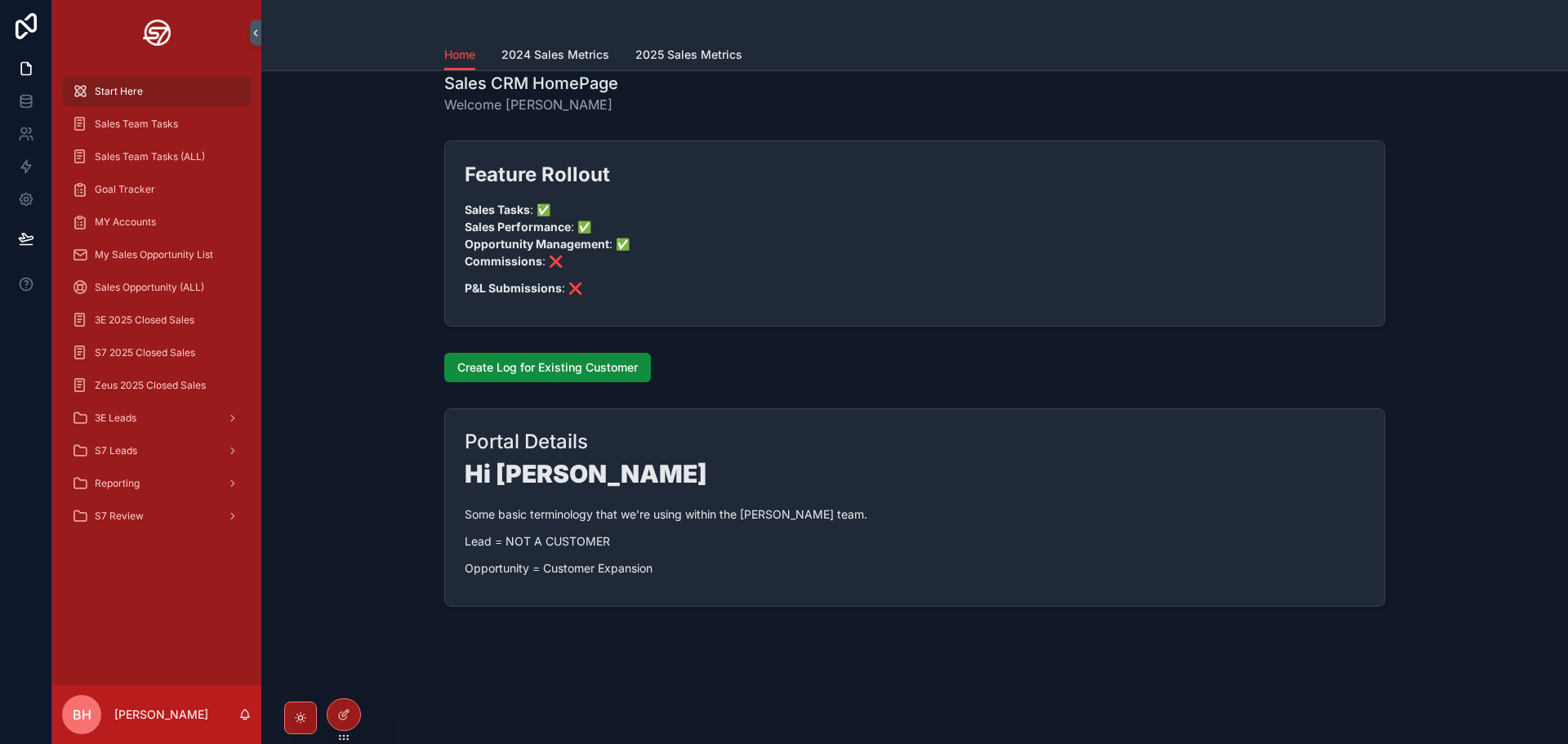
click at [643, 289] on p "P&L Submissions : ❌" at bounding box center [915, 288] width 900 height 17
click at [803, 263] on p "Sales Tasks : ✅ Sales Performance : ✅ Opportunity Management : ✅ Commissions : ❌" at bounding box center [915, 235] width 900 height 69
click at [677, 58] on span "2025 Sales Metrics" at bounding box center [688, 54] width 107 height 16
